Goal: Find specific page/section: Find specific page/section

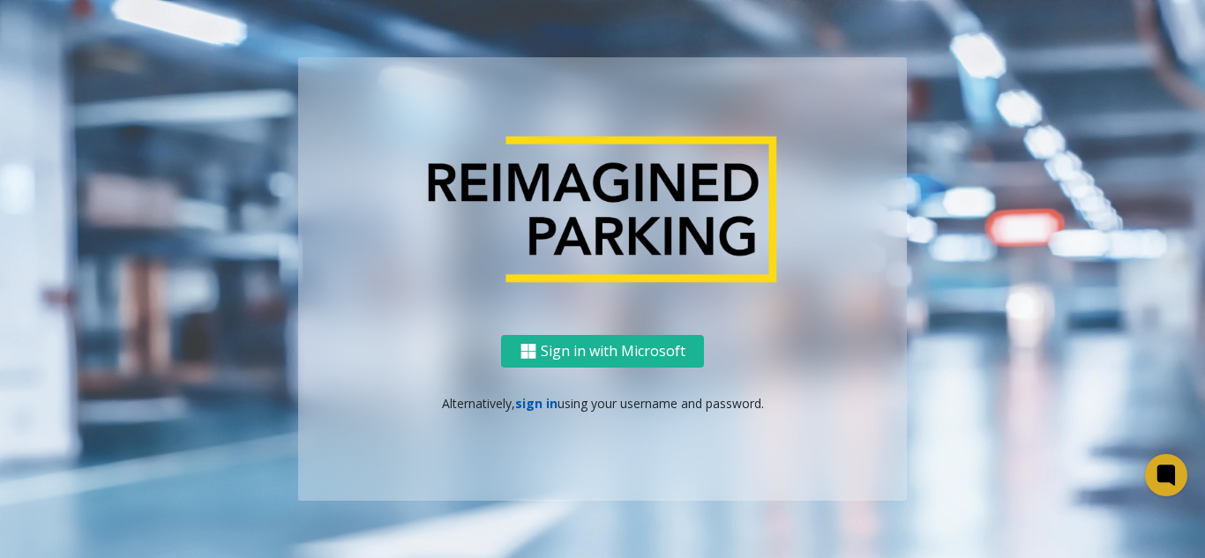
click at [528, 403] on link "sign in" at bounding box center [536, 403] width 42 height 17
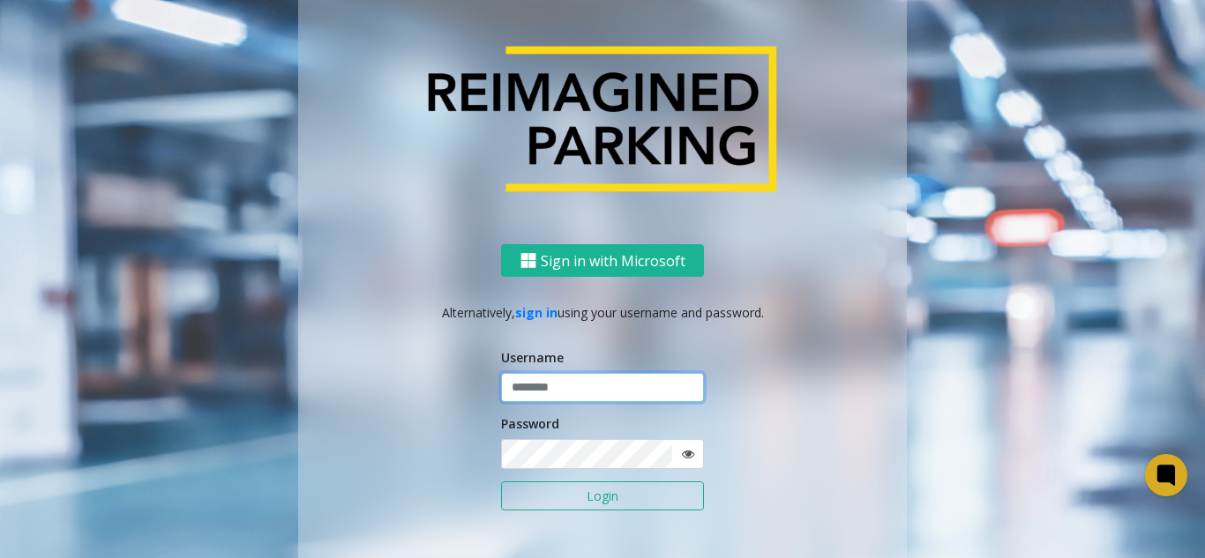
click at [522, 390] on input "text" at bounding box center [602, 388] width 203 height 30
paste input "*******"
type input "*******"
click at [588, 497] on button "Login" at bounding box center [602, 497] width 203 height 30
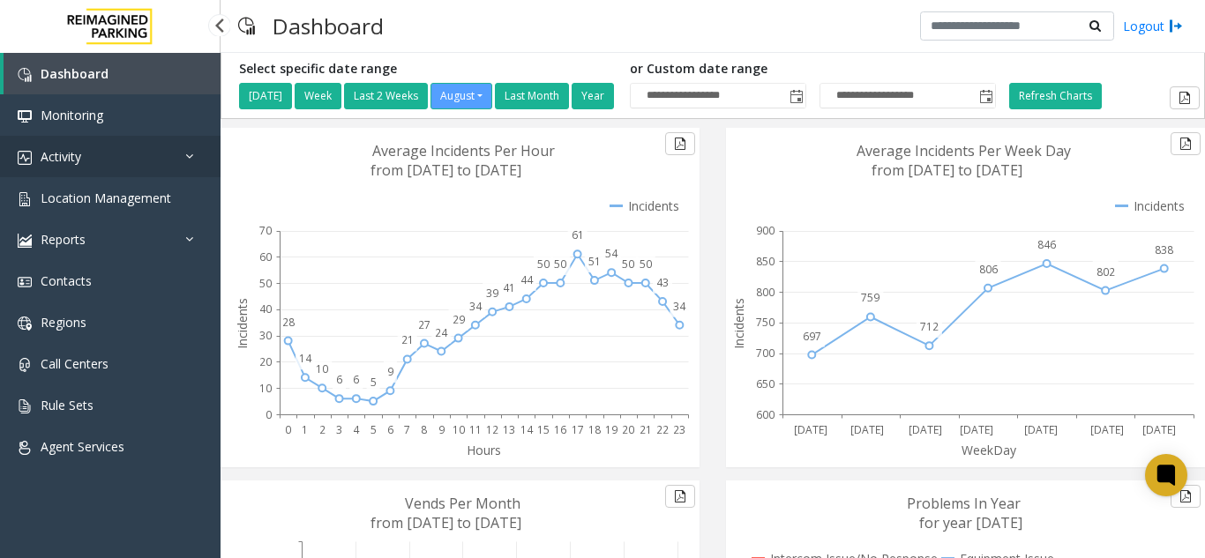
click at [120, 156] on link "Activity" at bounding box center [110, 156] width 221 height 41
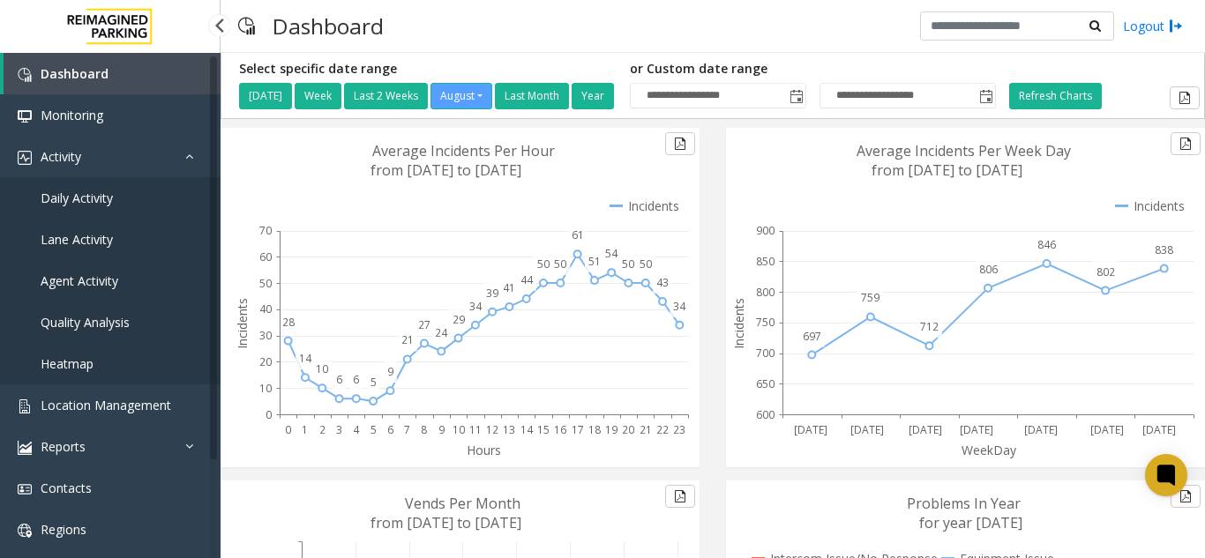
click at [143, 202] on link "Daily Activity" at bounding box center [110, 197] width 221 height 41
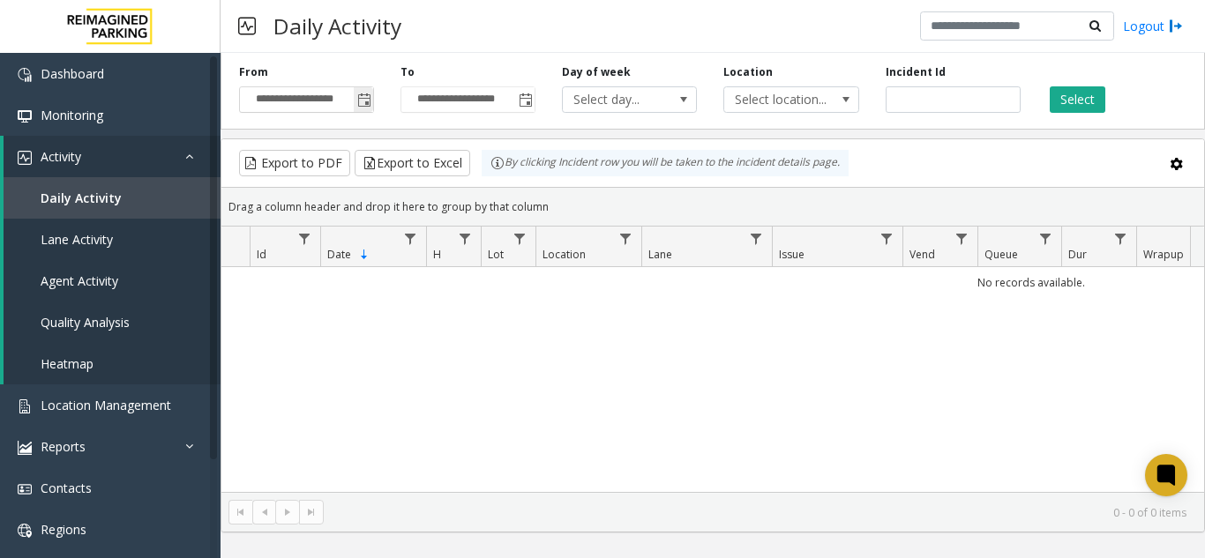
click at [370, 100] on span "Toggle popup" at bounding box center [364, 100] width 14 height 14
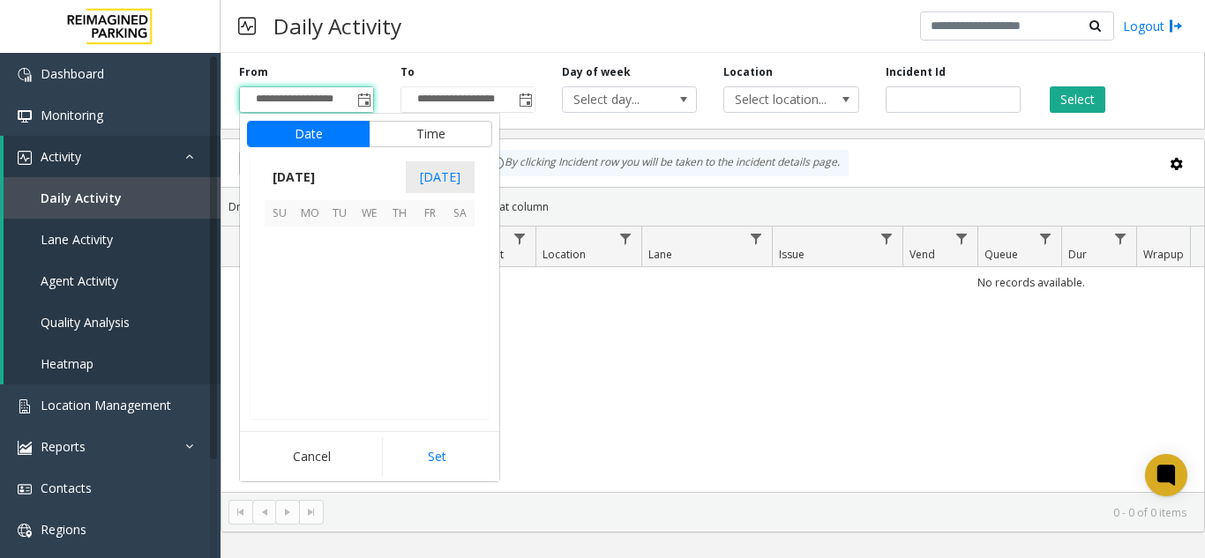
scroll to position [316352, 0]
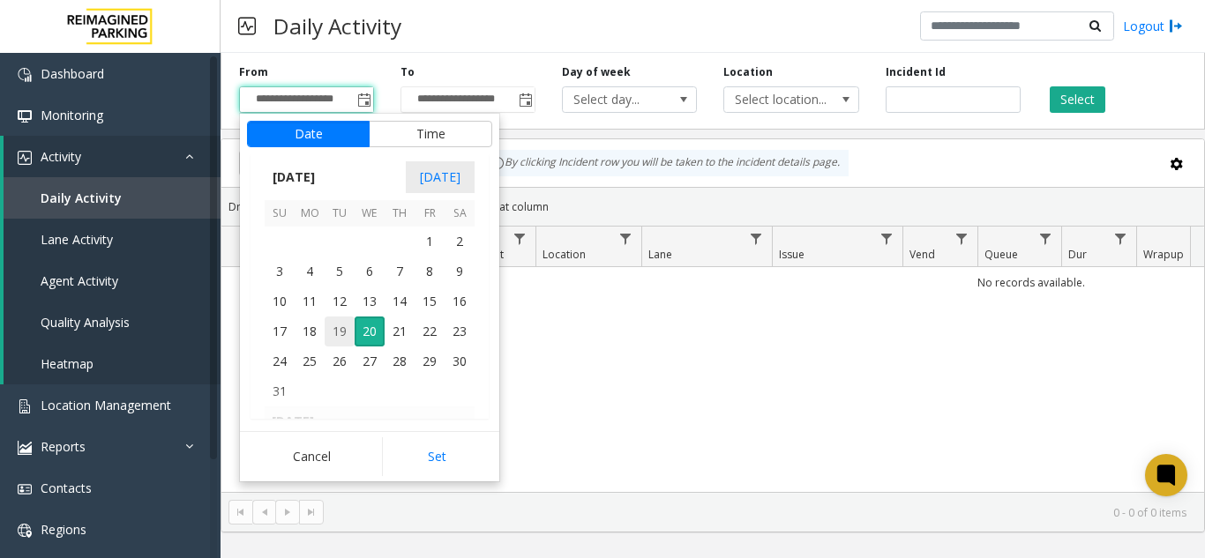
click at [354, 333] on span "19" at bounding box center [340, 332] width 30 height 30
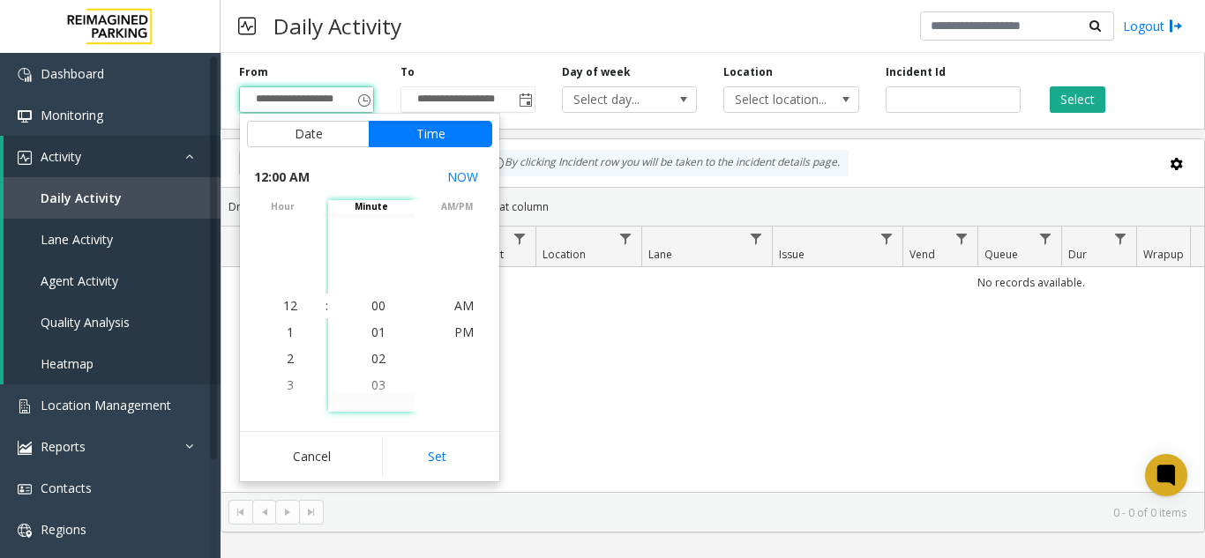
drag, startPoint x: 428, startPoint y: 451, endPoint x: 429, endPoint y: 430, distance: 20.3
click at [429, 451] on button "Set" at bounding box center [437, 456] width 111 height 39
type input "**********"
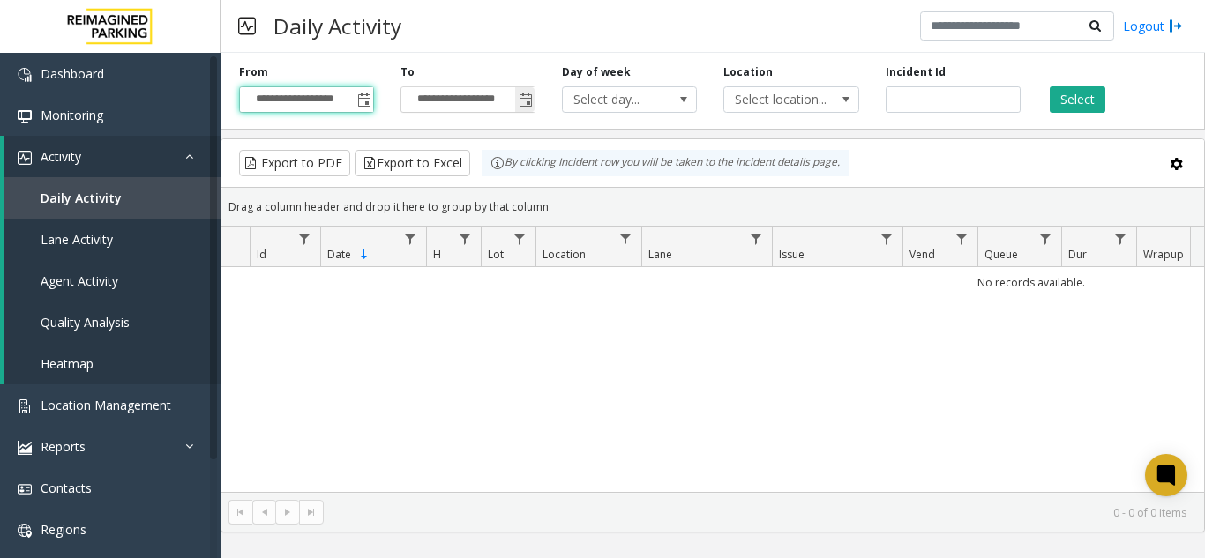
click at [527, 101] on span "Toggle popup" at bounding box center [526, 100] width 14 height 14
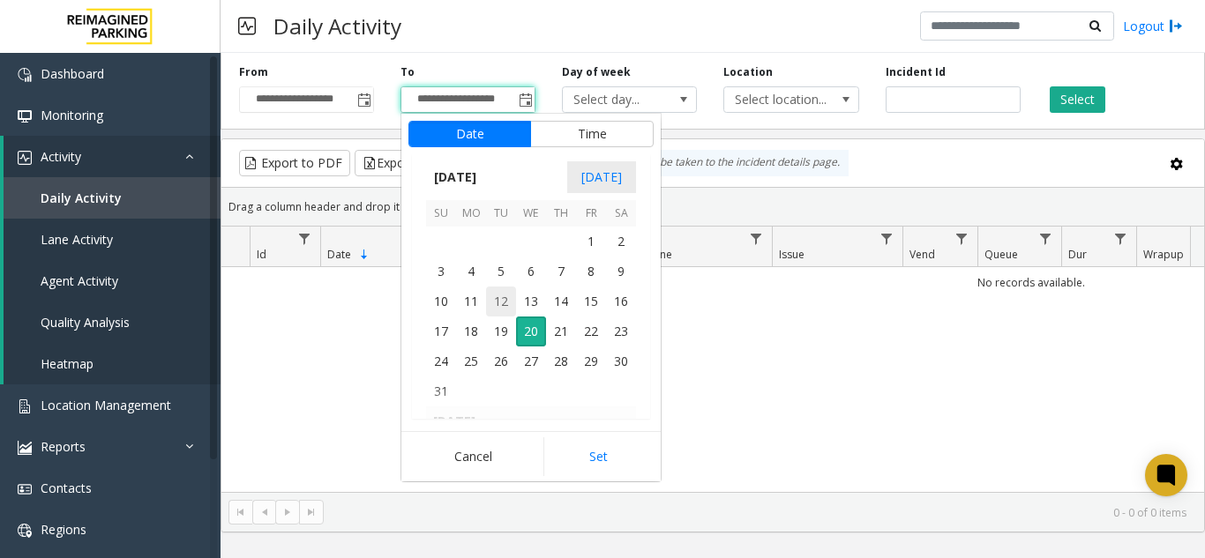
scroll to position [26, 0]
click at [526, 328] on span "20" at bounding box center [531, 332] width 30 height 30
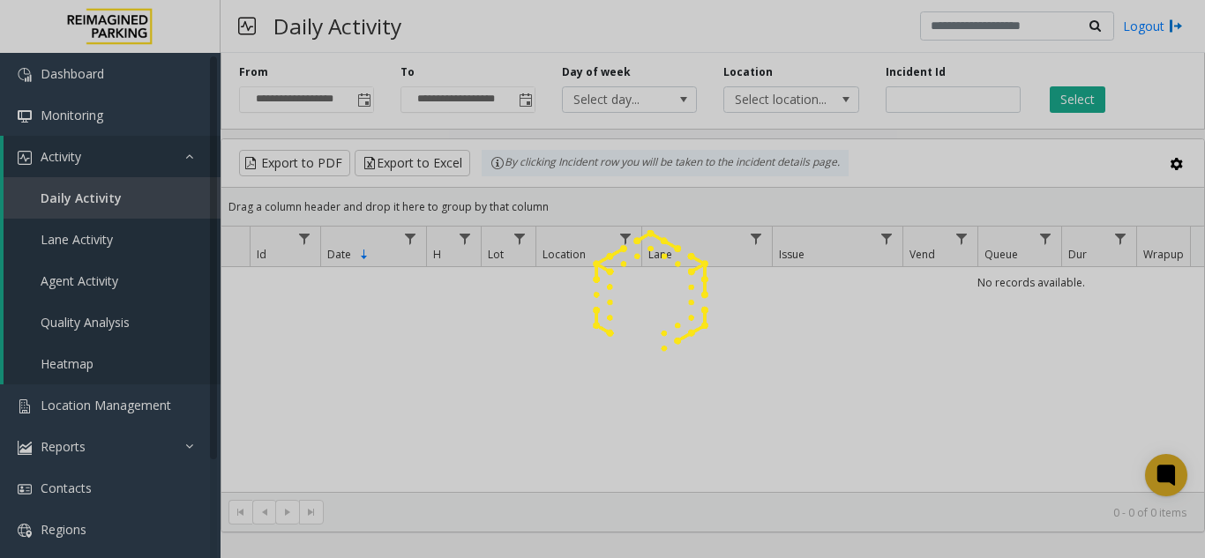
click at [593, 455] on div at bounding box center [602, 279] width 1205 height 558
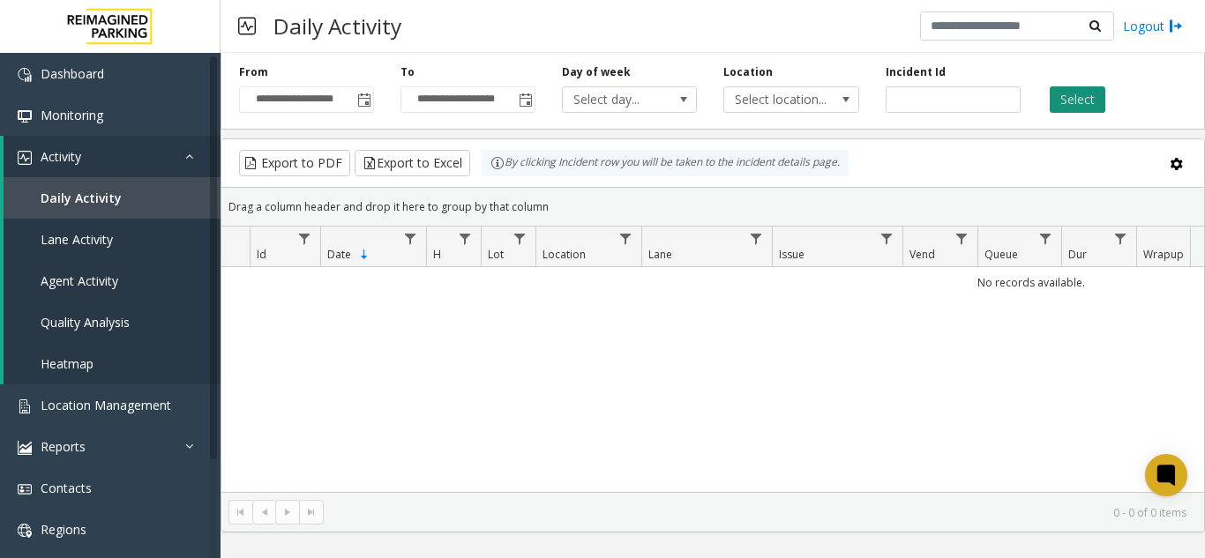
click at [1065, 100] on button "Select" at bounding box center [1078, 99] width 56 height 26
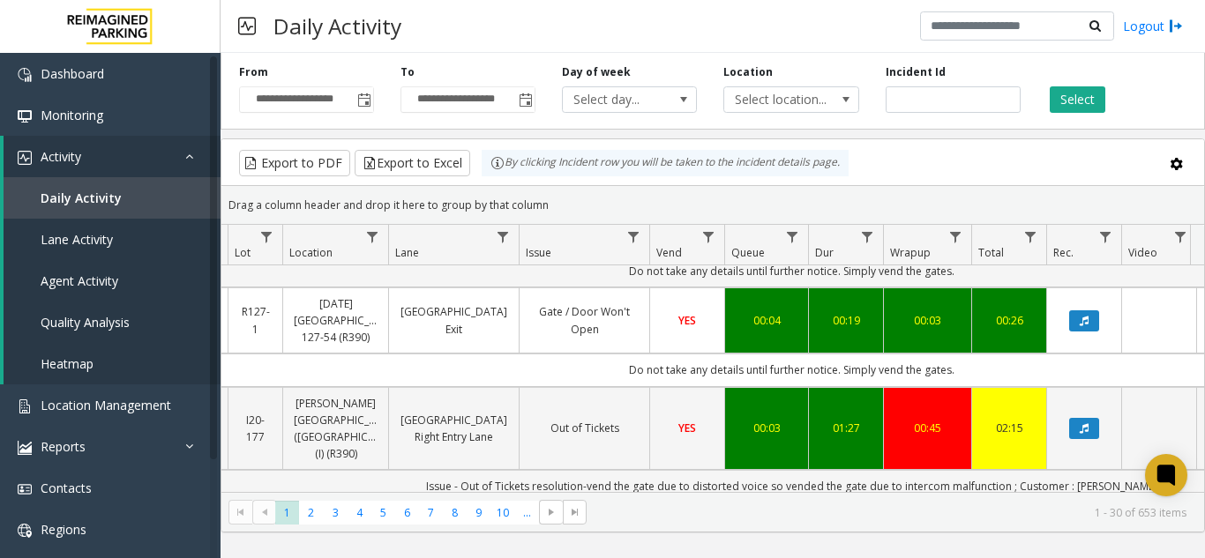
scroll to position [265, 253]
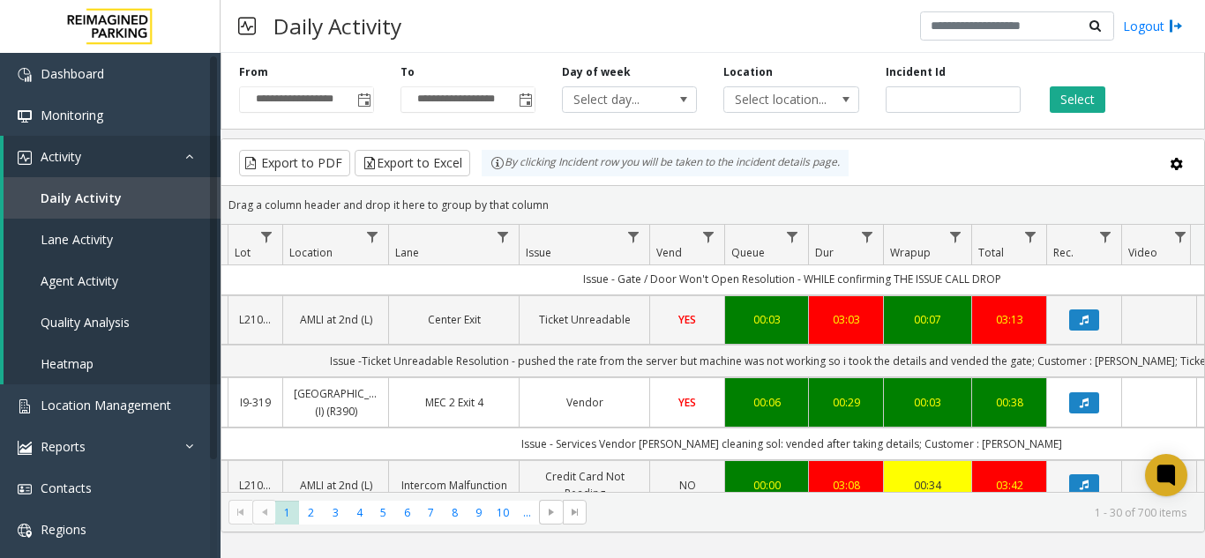
scroll to position [1499, 253]
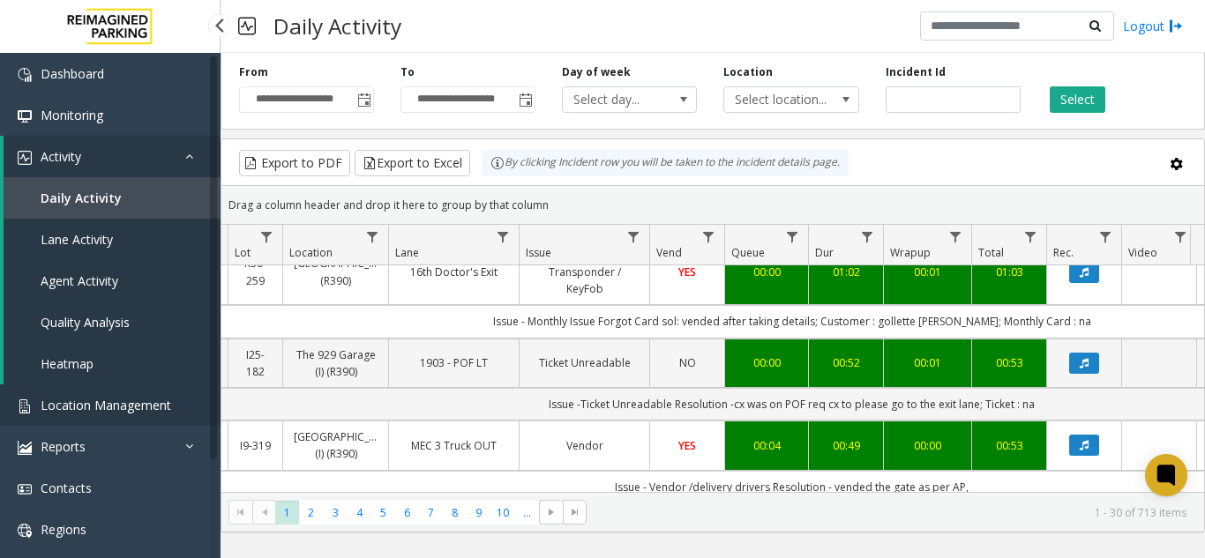
click at [83, 417] on link "Location Management" at bounding box center [110, 405] width 221 height 41
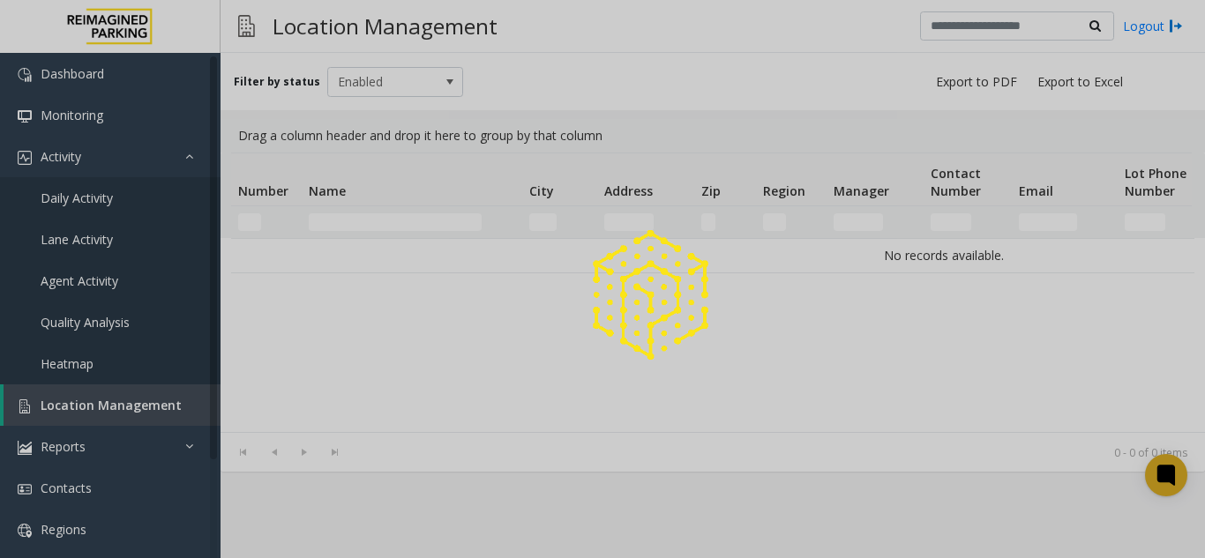
click at [120, 400] on div at bounding box center [602, 279] width 1205 height 558
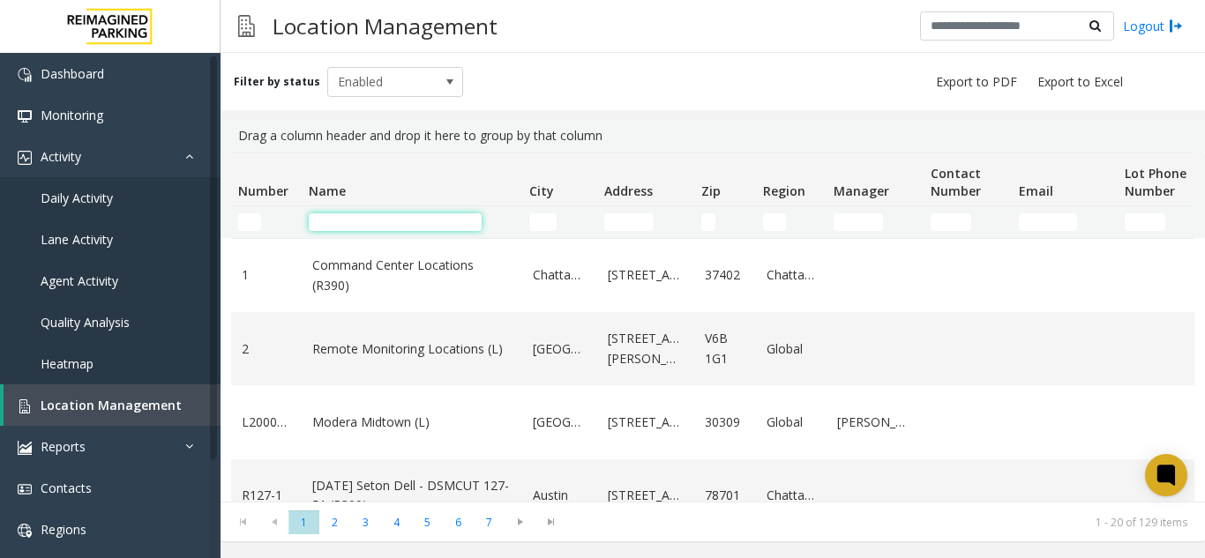
click at [400, 228] on input "Name Filter" at bounding box center [395, 222] width 173 height 18
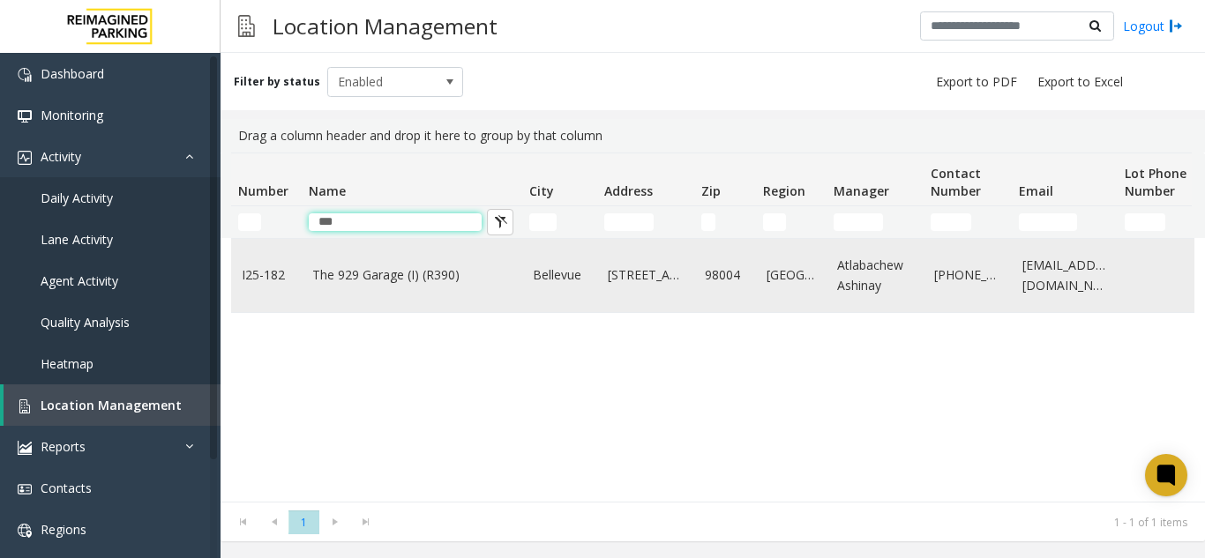
type input "***"
click at [303, 265] on td "The 929 Garage (I) (R390)" at bounding box center [412, 275] width 221 height 73
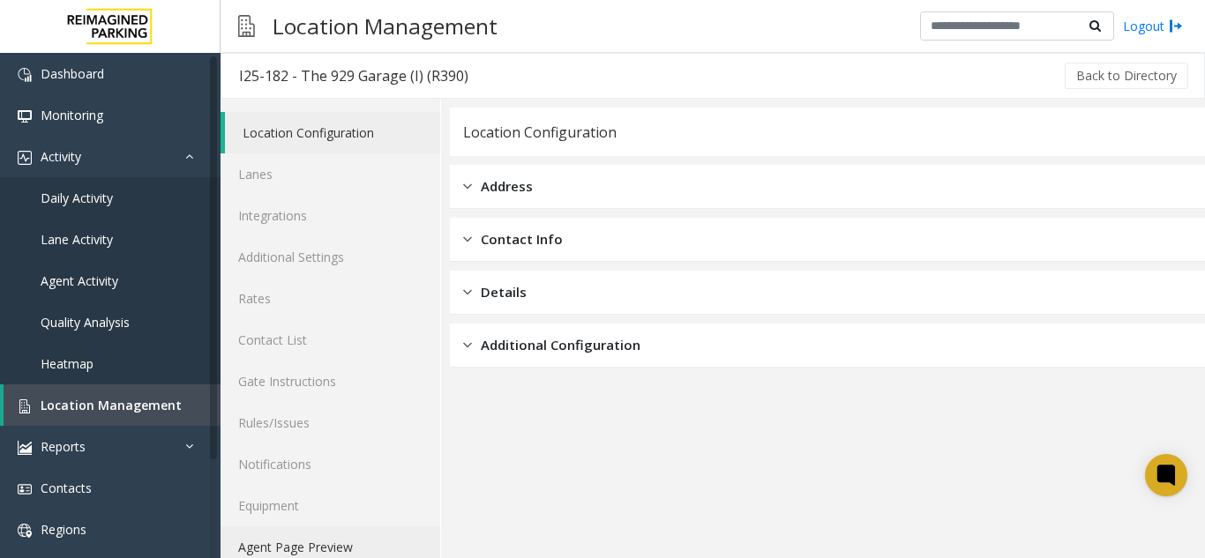
click at [354, 534] on link "Agent Page Preview" at bounding box center [331, 547] width 220 height 41
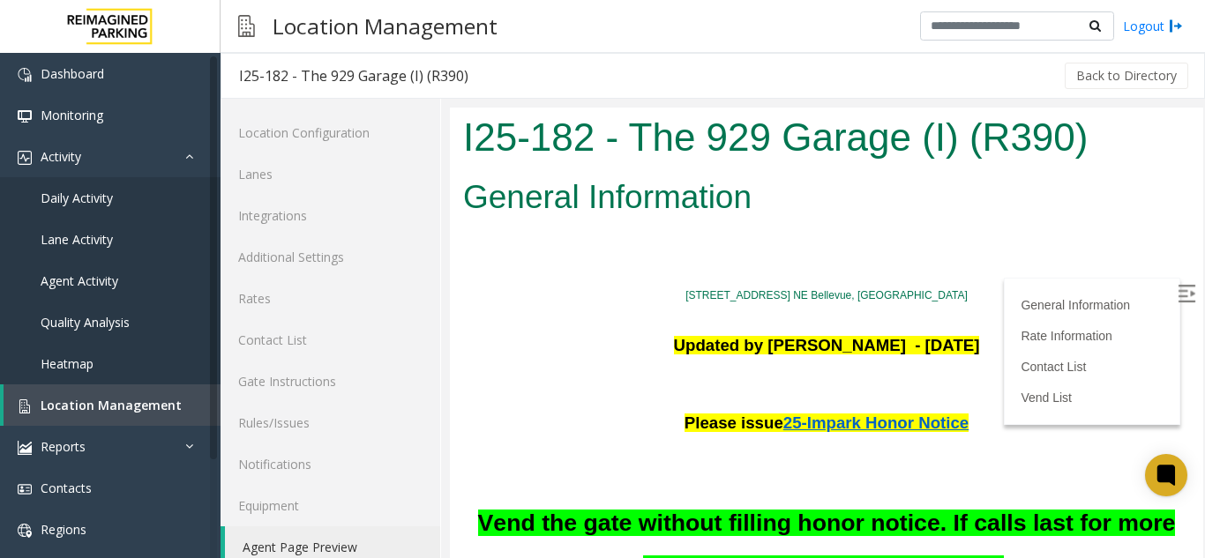
scroll to position [176, 0]
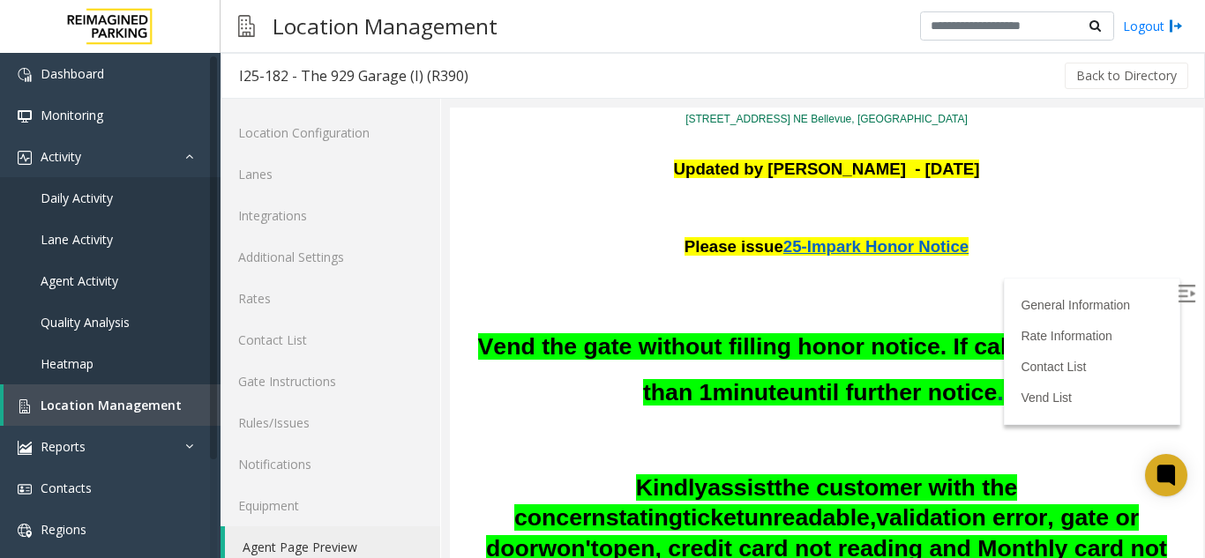
click at [1175, 287] on label at bounding box center [1188, 296] width 26 height 26
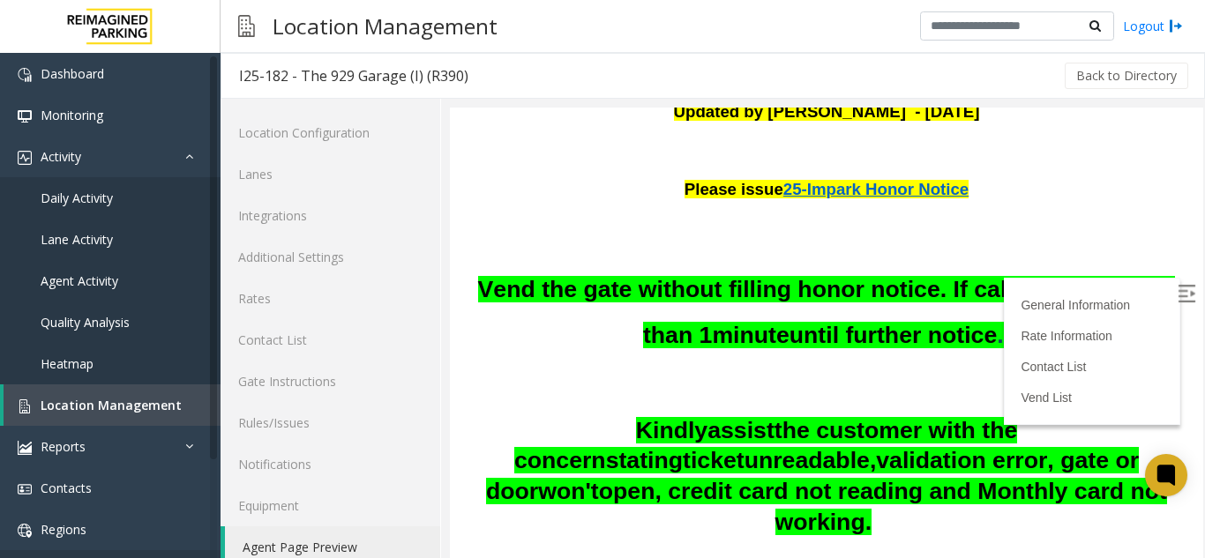
scroll to position [265, 0]
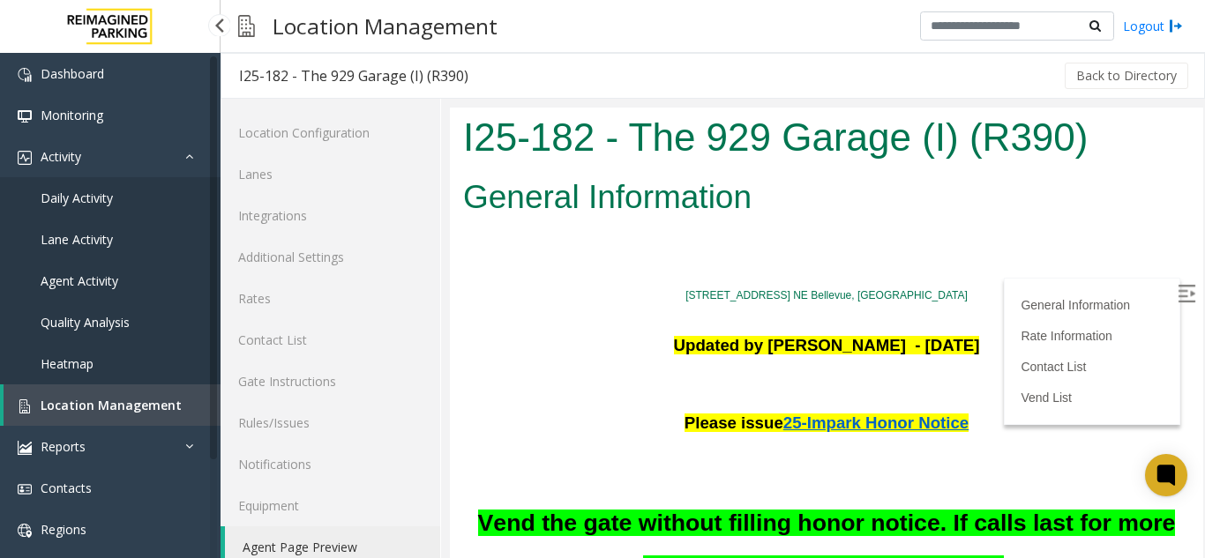
scroll to position [265, 0]
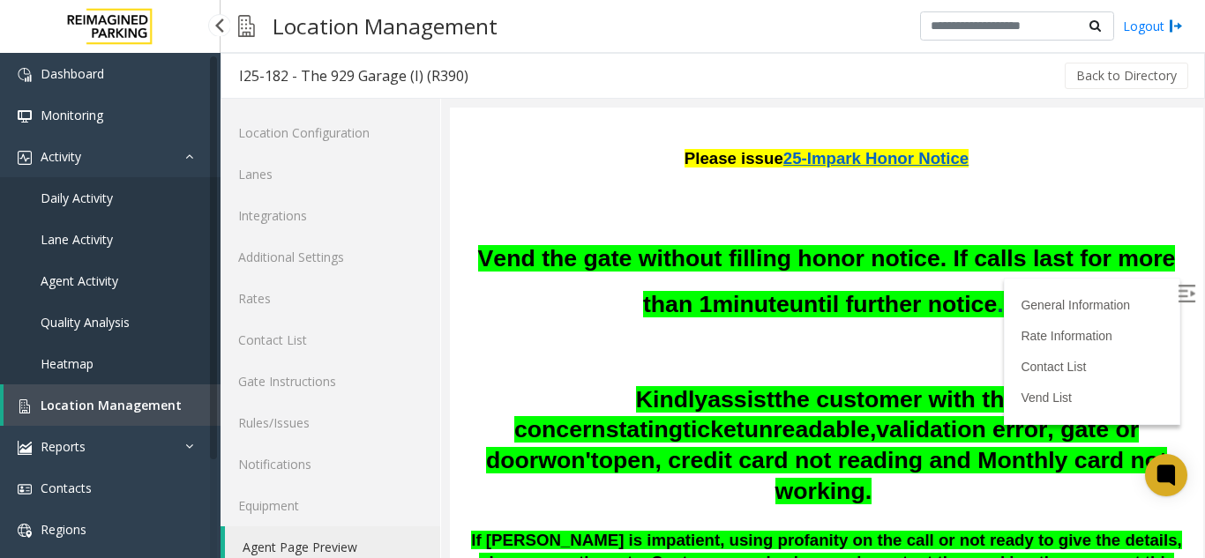
click at [120, 393] on link "Location Management" at bounding box center [112, 405] width 217 height 41
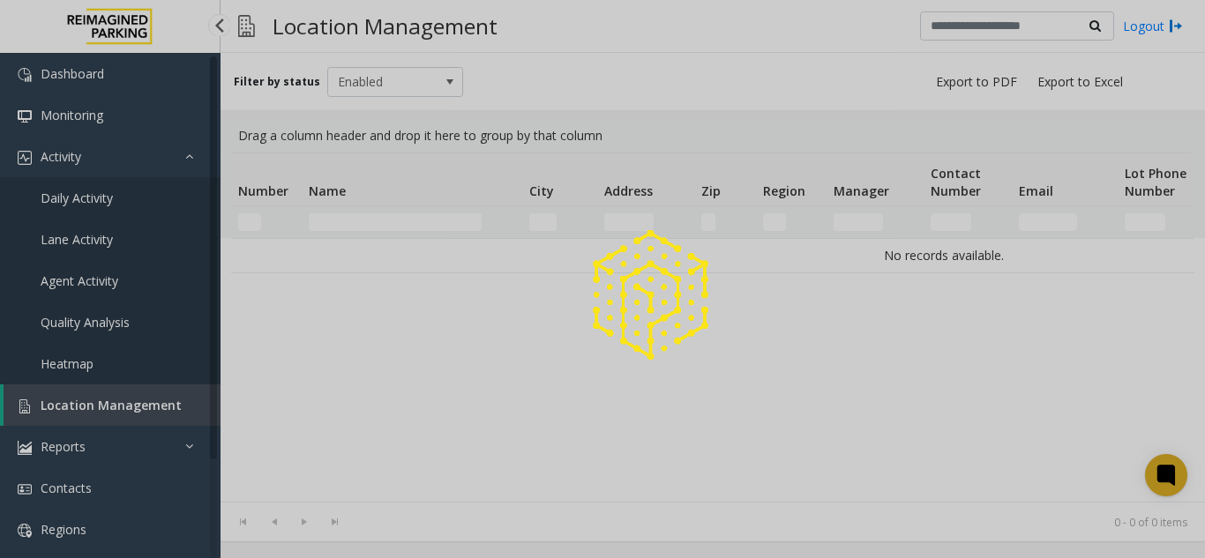
click at [121, 393] on div at bounding box center [602, 279] width 1205 height 558
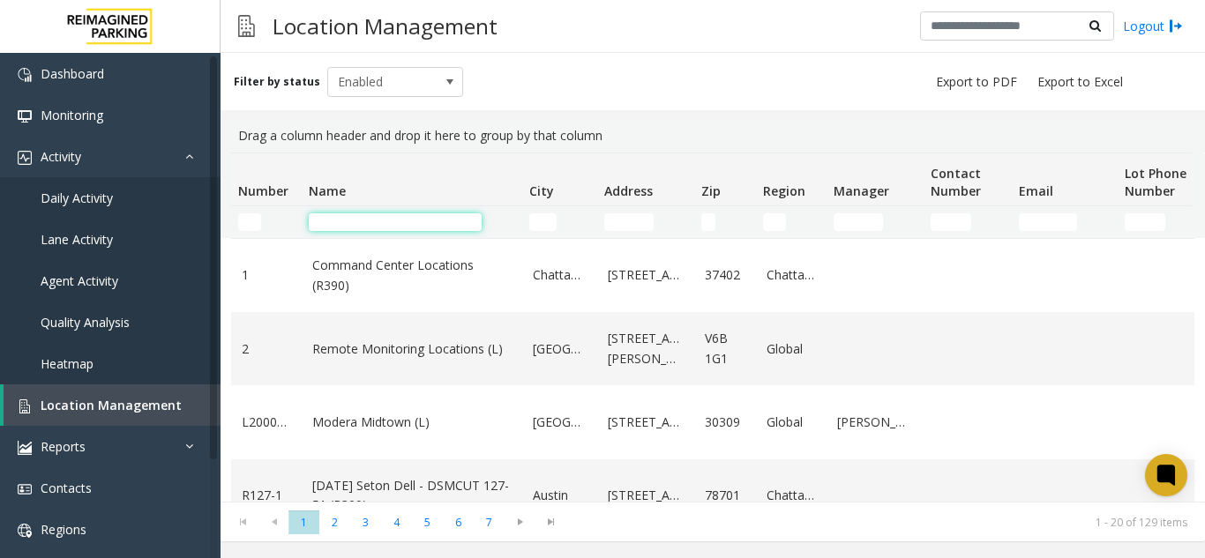
click at [349, 228] on input "Name Filter" at bounding box center [395, 222] width 173 height 18
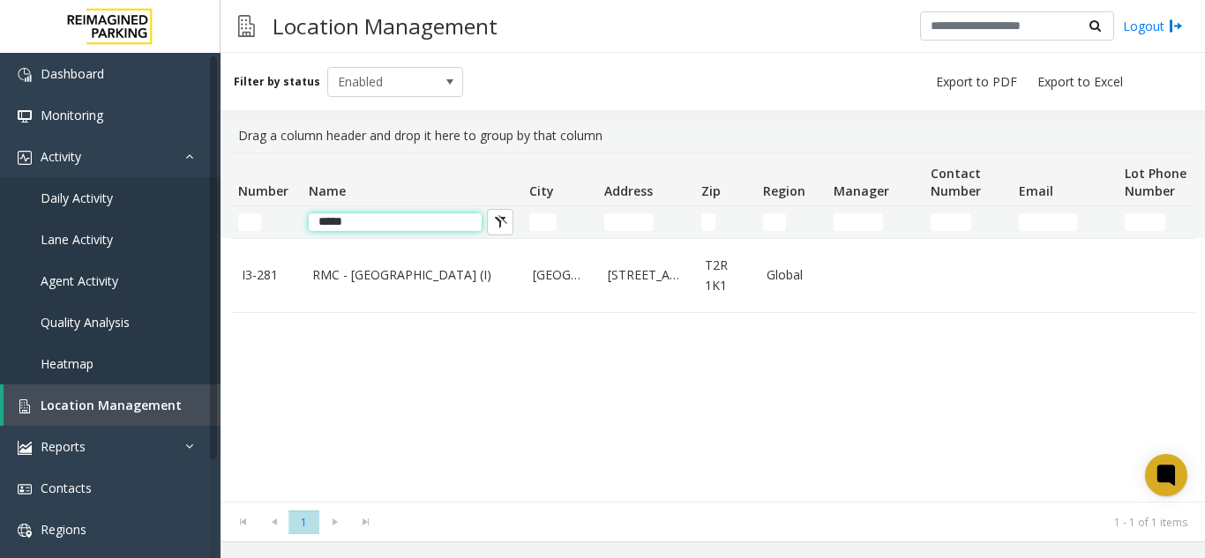
type input "*****"
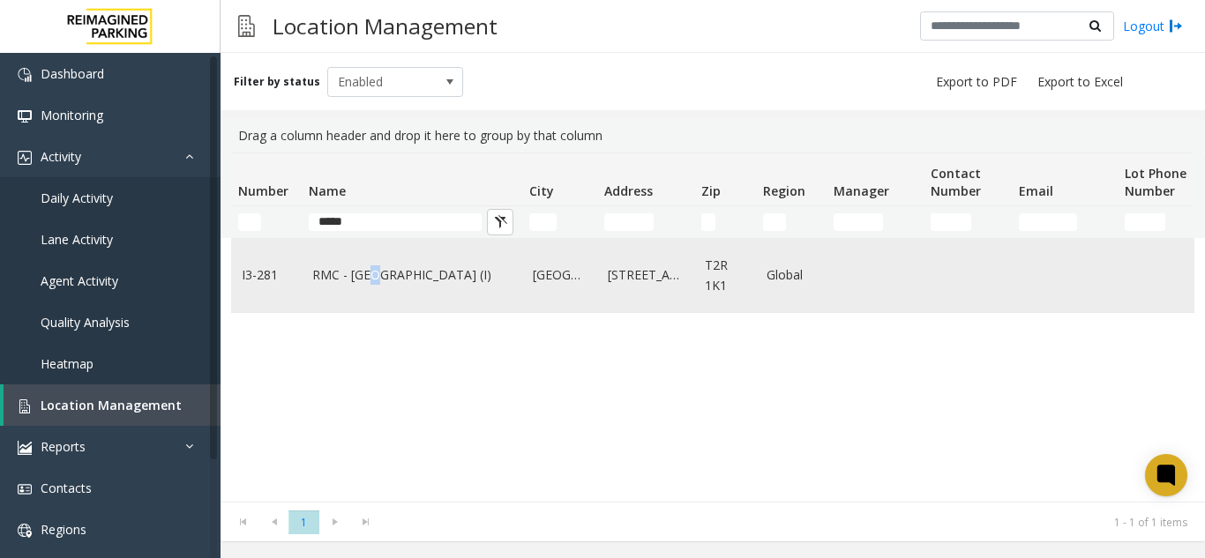
click at [373, 288] on td "RMC - Mount Royal Village (I)" at bounding box center [412, 275] width 221 height 73
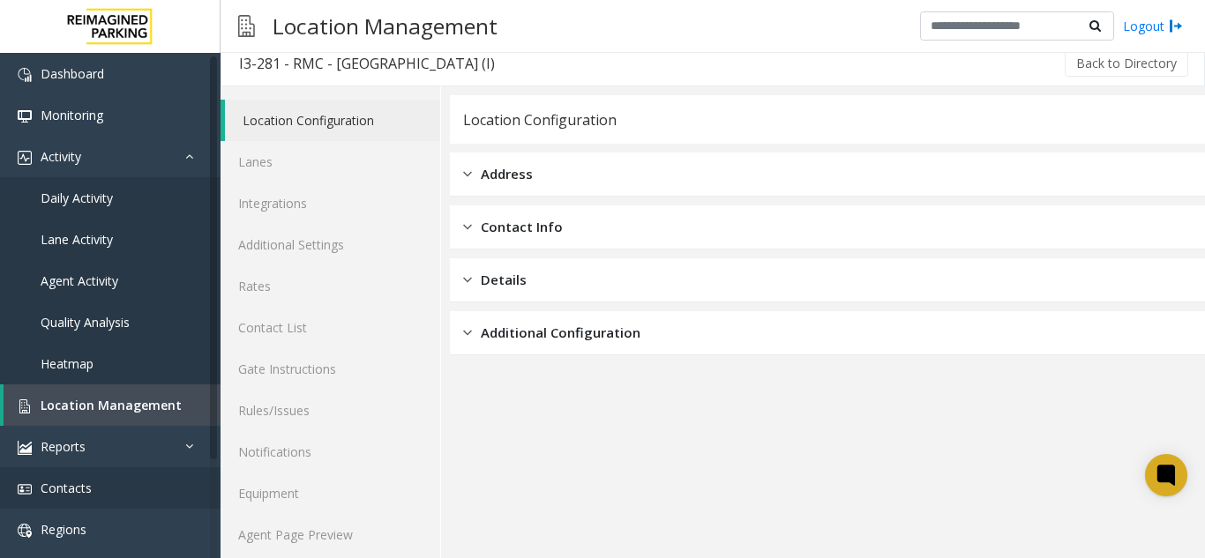
scroll to position [23, 0]
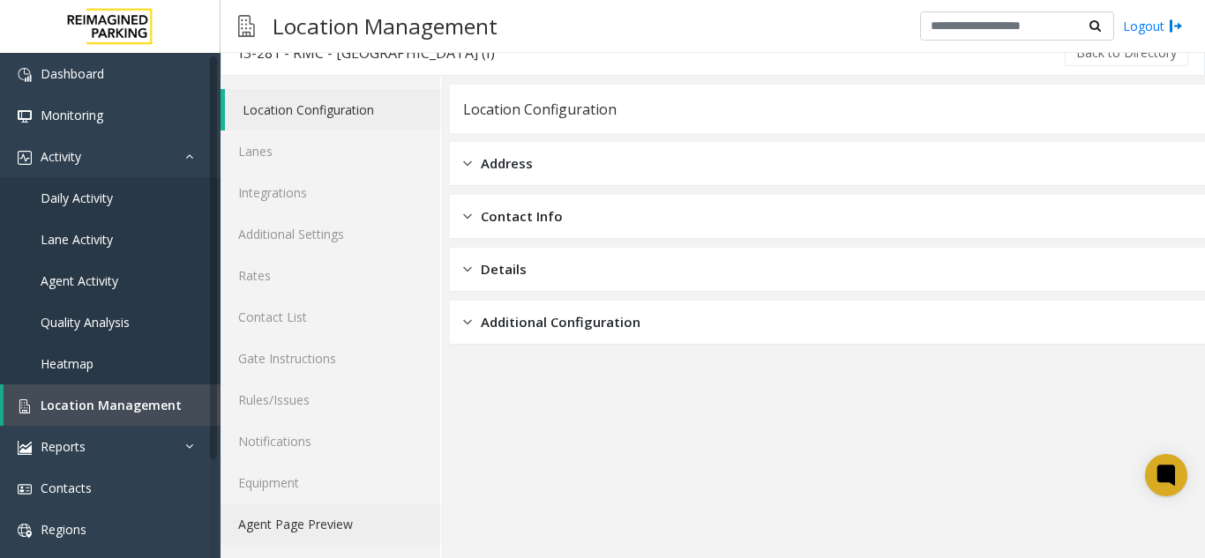
click at [310, 534] on link "Agent Page Preview" at bounding box center [331, 524] width 220 height 41
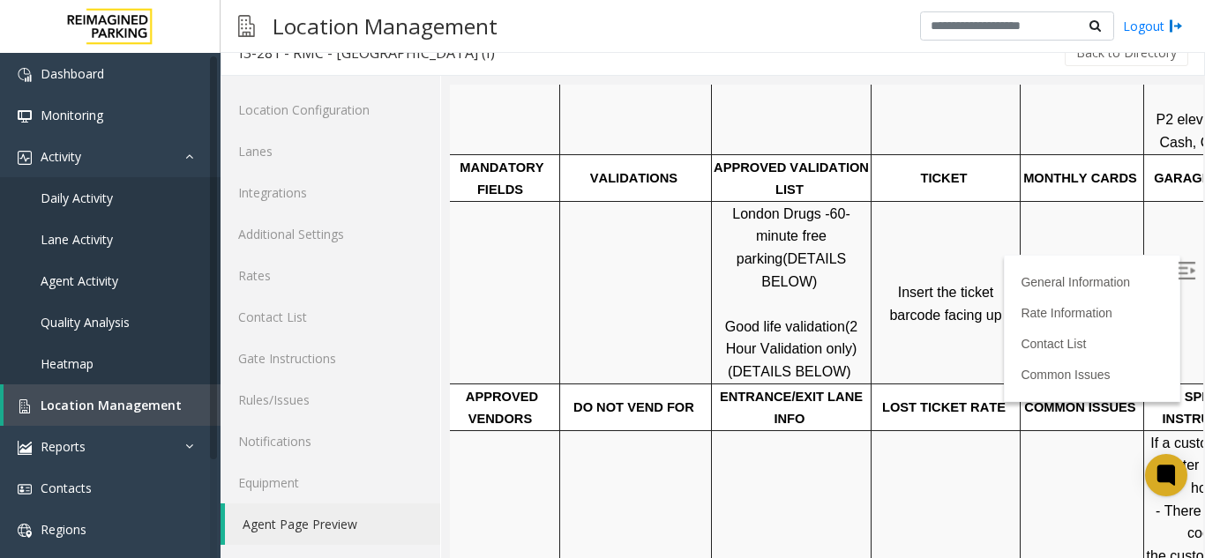
scroll to position [529, 249]
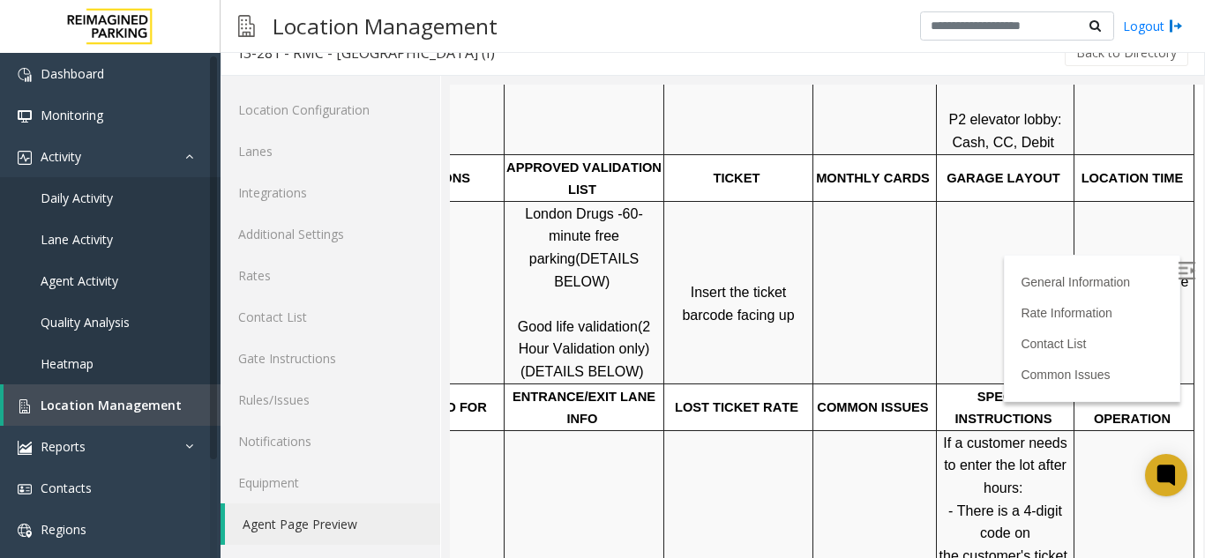
click at [1175, 279] on label at bounding box center [1188, 273] width 26 height 26
click at [1132, 294] on td "Click Here for the local time" at bounding box center [1134, 292] width 120 height 183
click at [1125, 283] on span "Click Here for the local time" at bounding box center [1136, 293] width 113 height 38
